Goal: Task Accomplishment & Management: Manage account settings

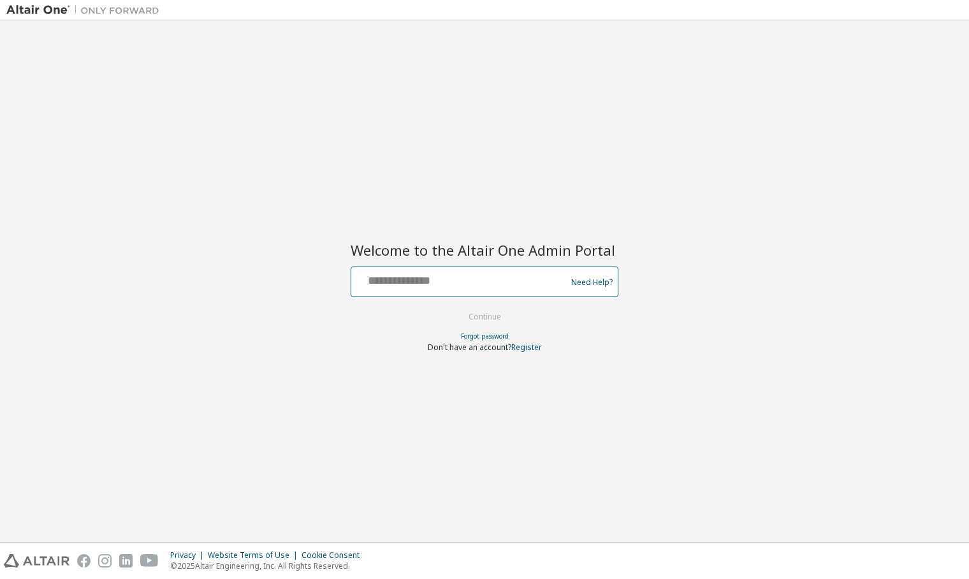
click at [438, 285] on input "text" at bounding box center [460, 279] width 209 height 18
type input "**********"
click at [475, 314] on button "Continue" at bounding box center [484, 316] width 59 height 19
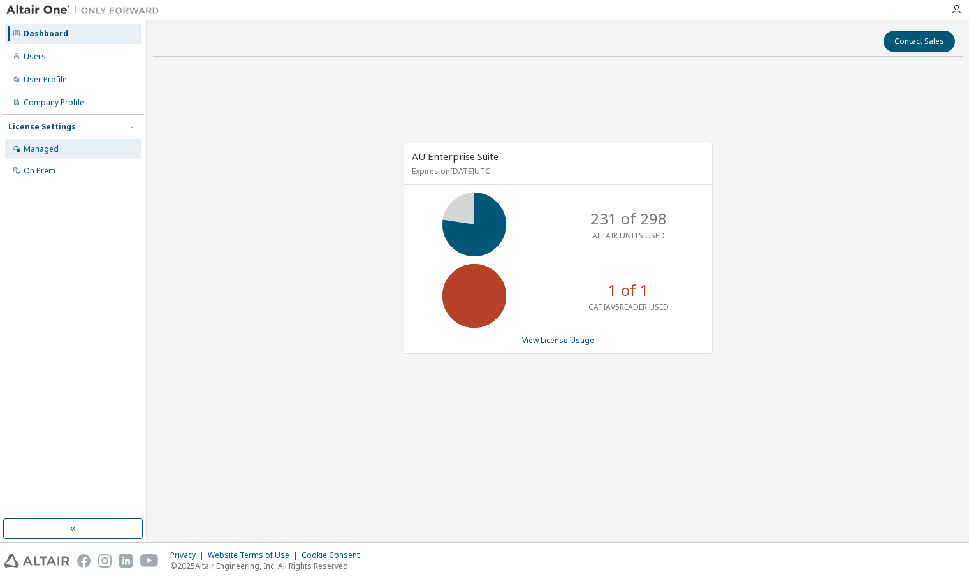
click at [50, 149] on div "Managed" at bounding box center [41, 149] width 35 height 10
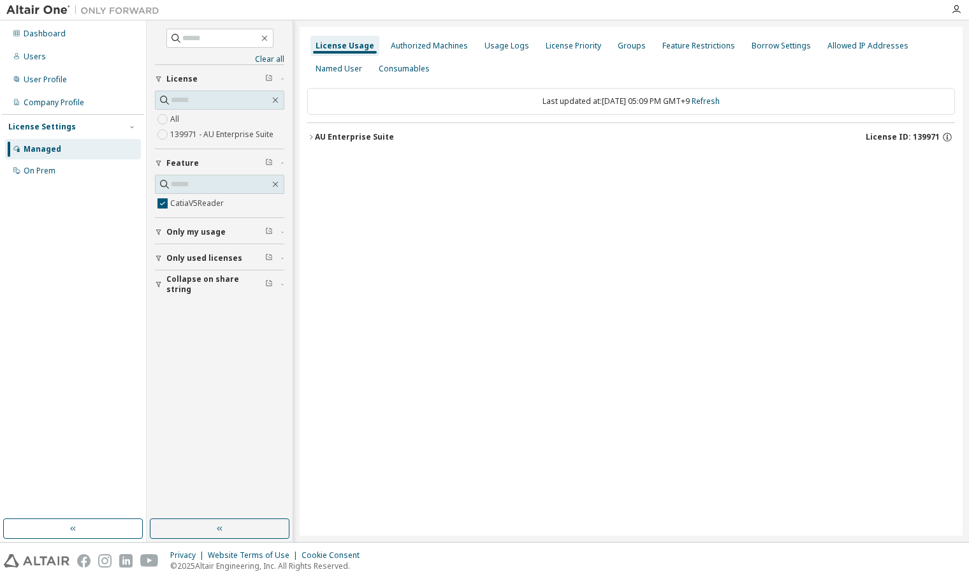
click at [312, 139] on icon "button" at bounding box center [311, 137] width 8 height 8
click at [333, 164] on div "CatiaV5Reader" at bounding box center [383, 162] width 115 height 11
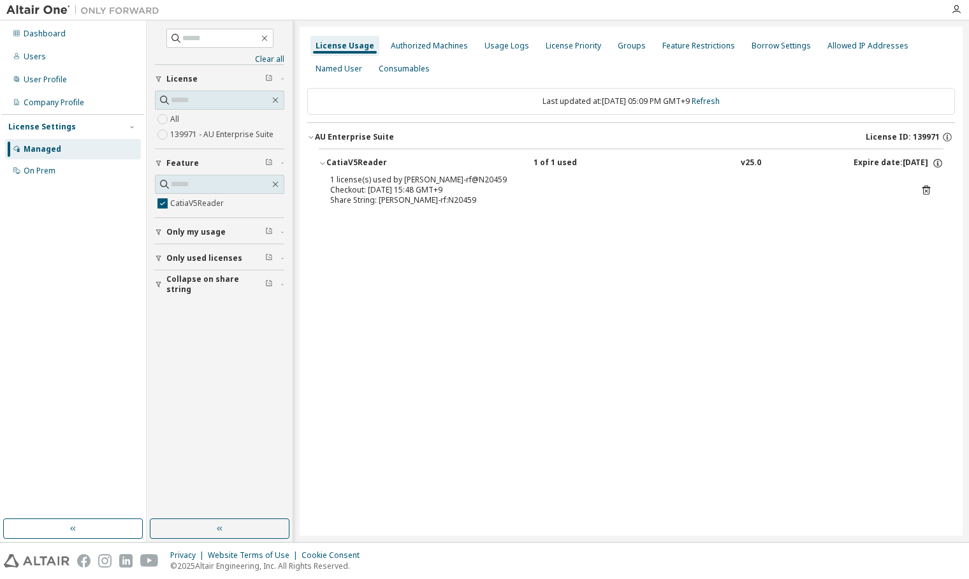
click at [923, 187] on icon at bounding box center [927, 191] width 8 height 10
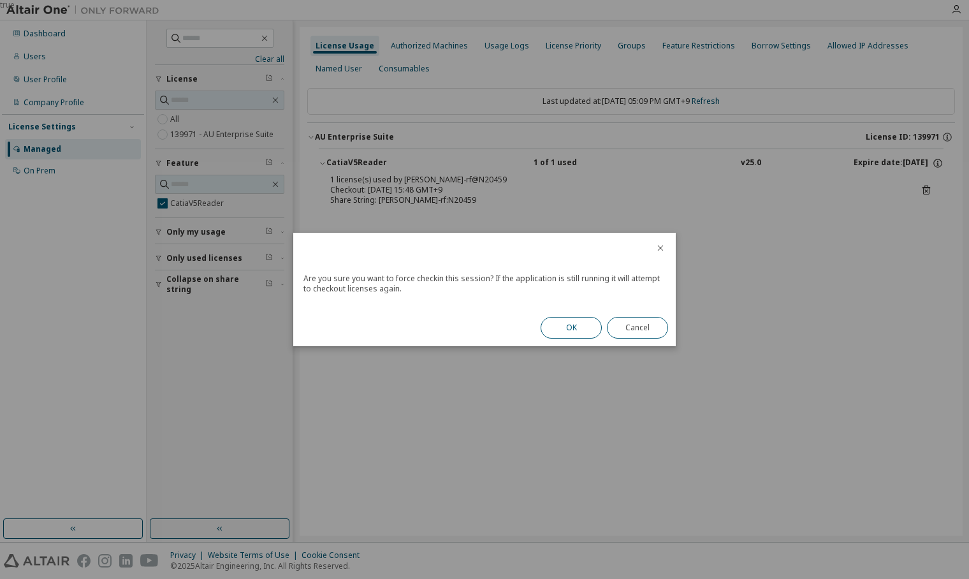
click at [574, 330] on button "OK" at bounding box center [571, 328] width 61 height 22
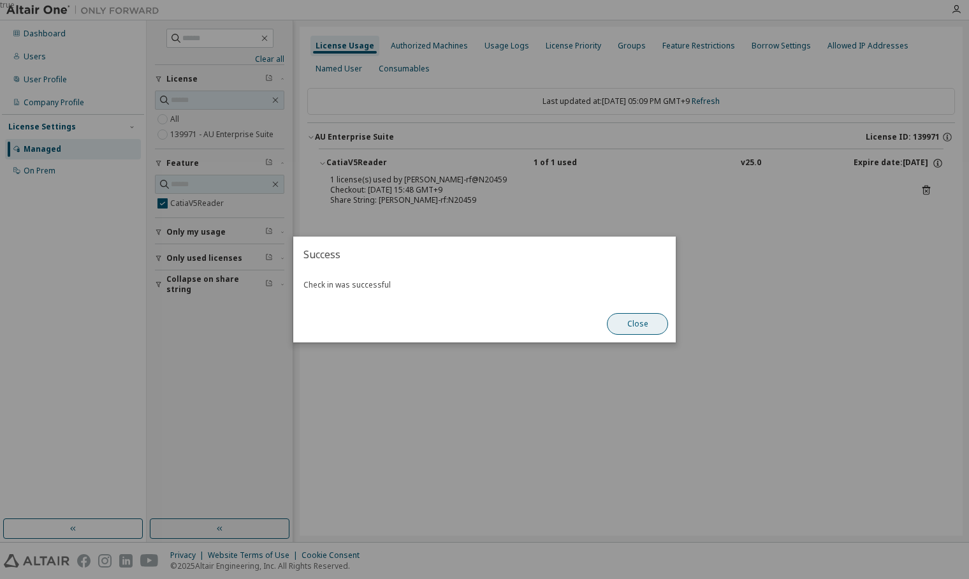
click at [638, 319] on button "Close" at bounding box center [637, 324] width 61 height 22
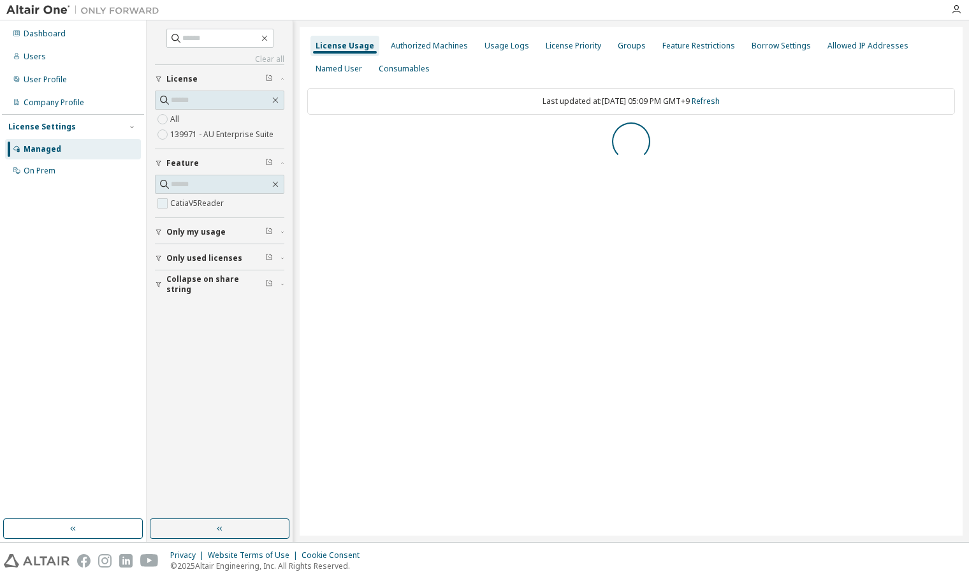
click at [179, 205] on label "CatiaV5Reader" at bounding box center [198, 203] width 56 height 15
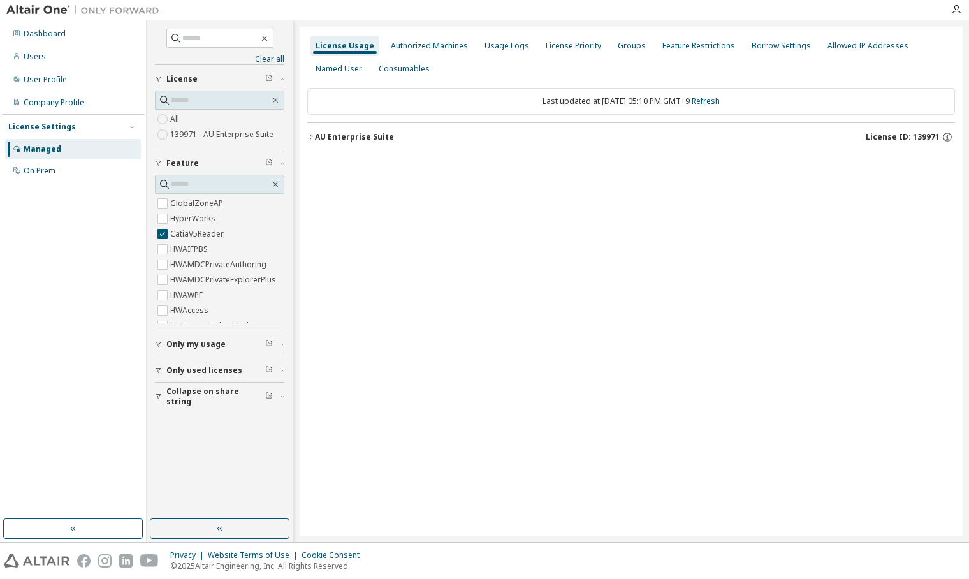
click at [335, 142] on div "AU Enterprise Suite" at bounding box center [354, 137] width 79 height 10
